Goal: Task Accomplishment & Management: Manage account settings

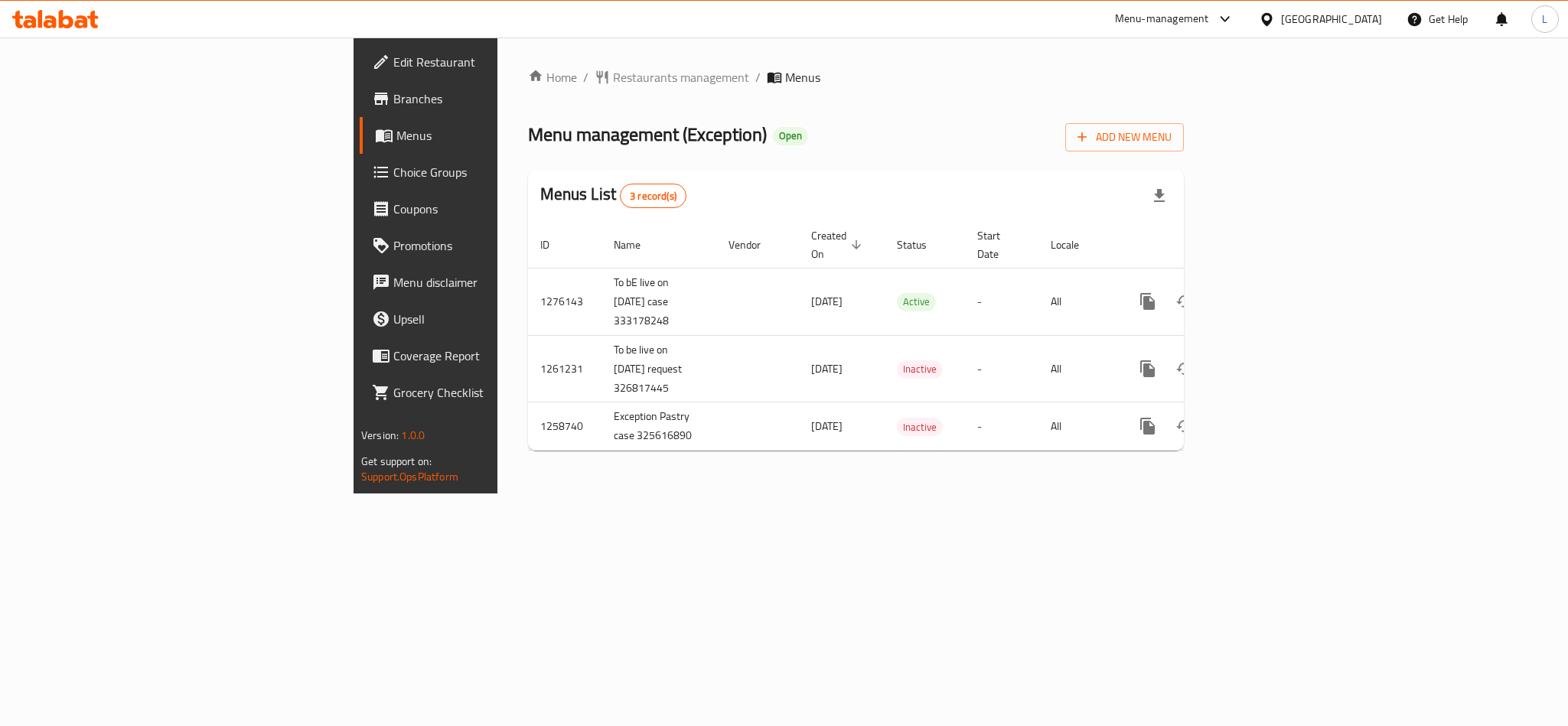
click at [393, 165] on span "Choice Groups" at bounding box center [498, 172] width 210 height 18
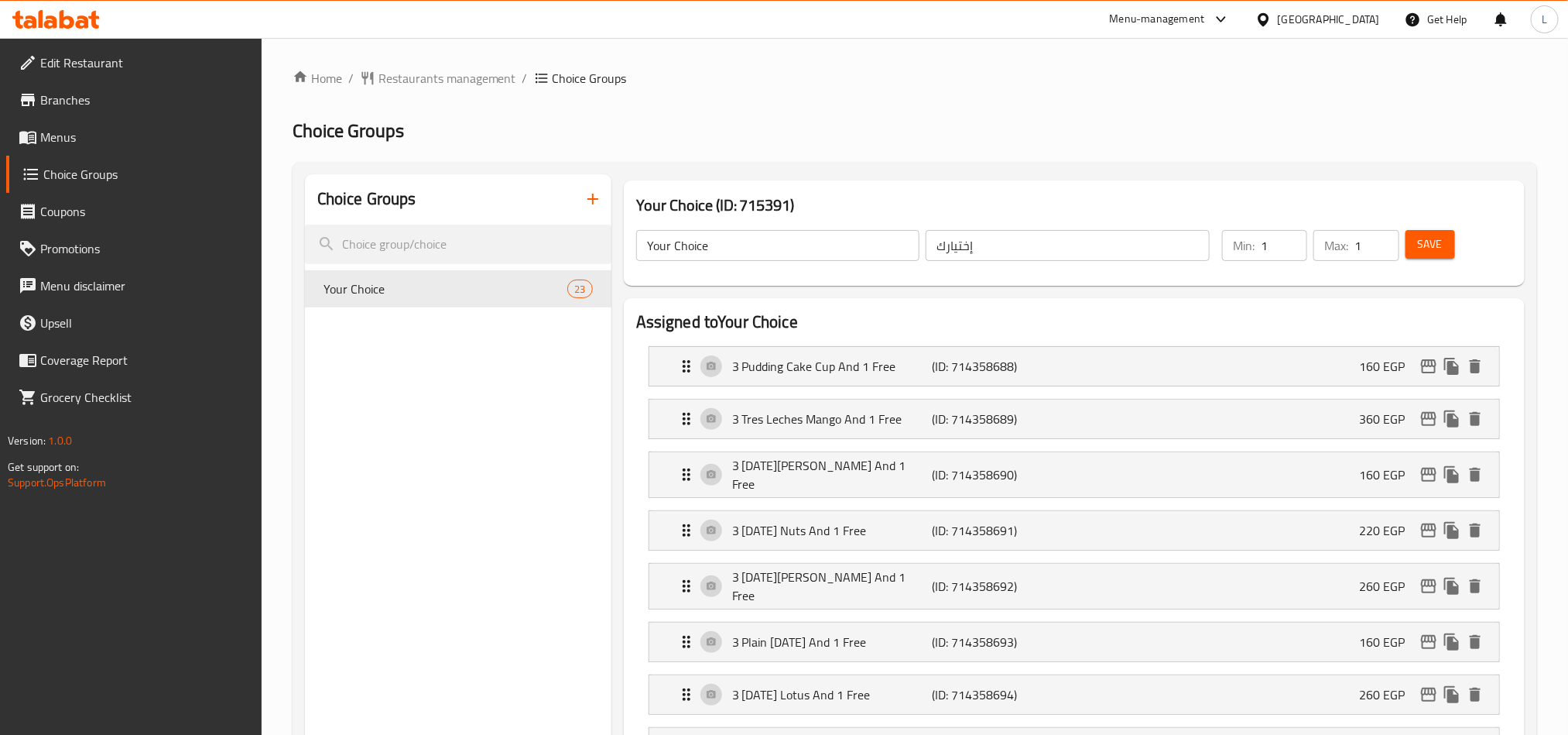
click at [67, 108] on span "Branches" at bounding box center [144, 100] width 209 height 19
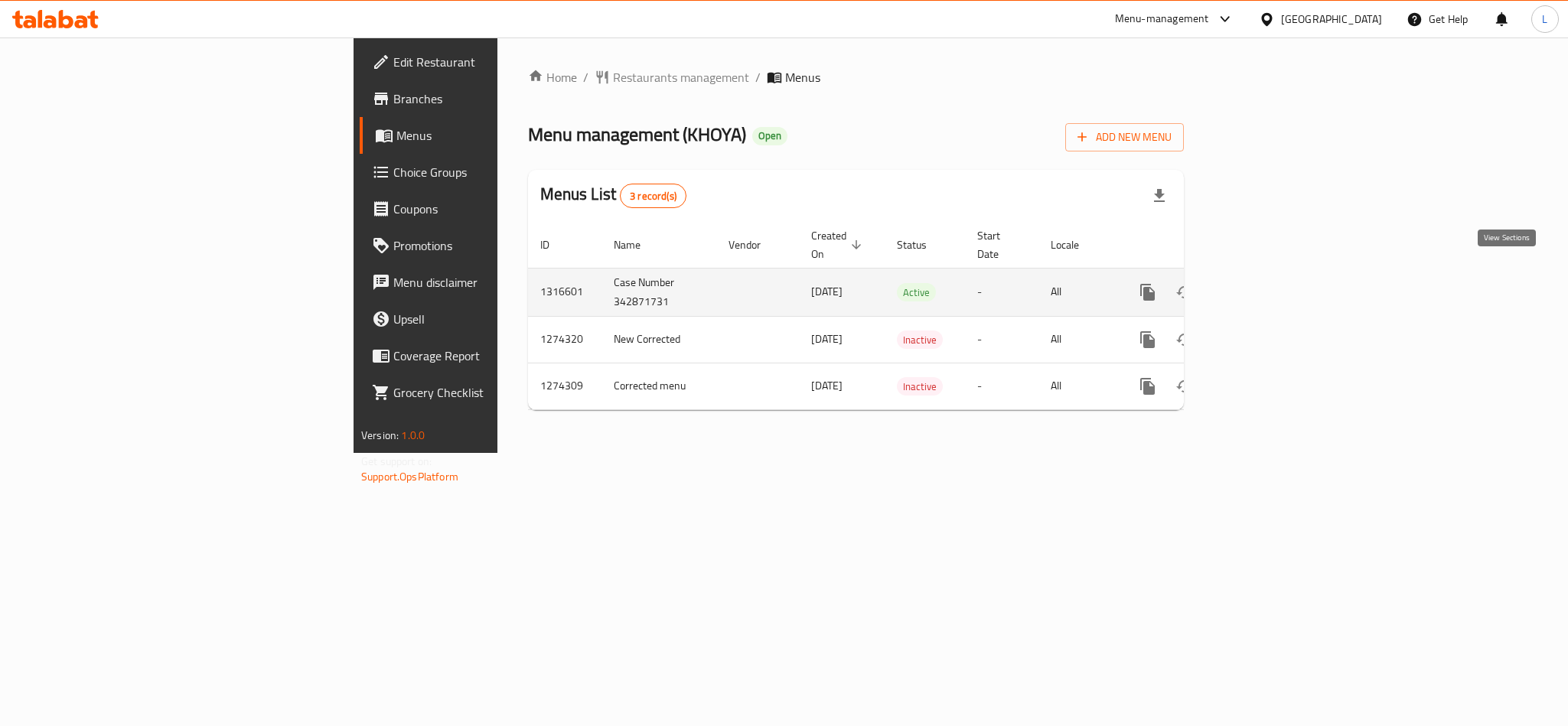
click at [1265, 285] on icon "enhanced table" at bounding box center [1258, 292] width 13 height 13
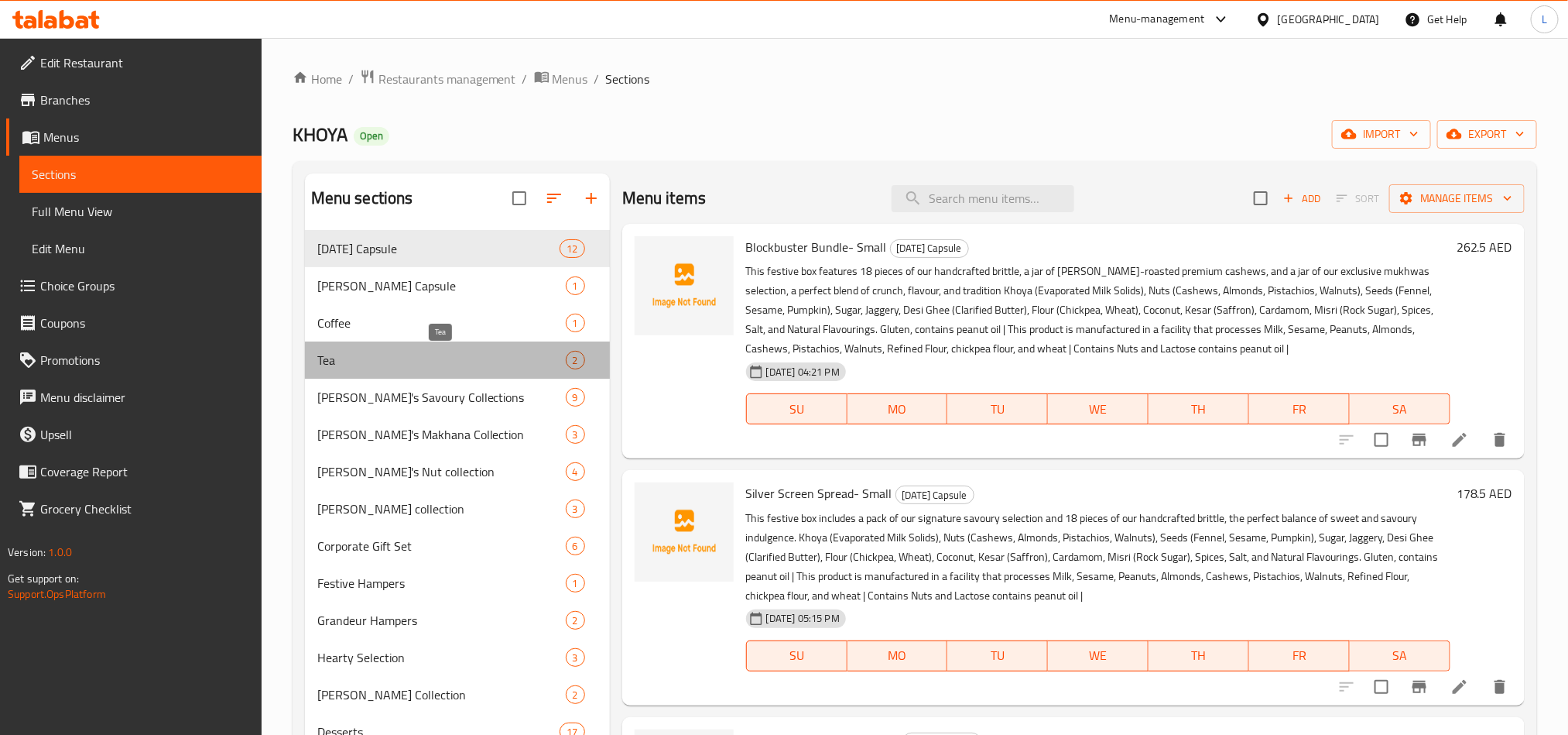
click at [493, 360] on span "Tea" at bounding box center [442, 360] width 249 height 19
